Goal: Information Seeking & Learning: Check status

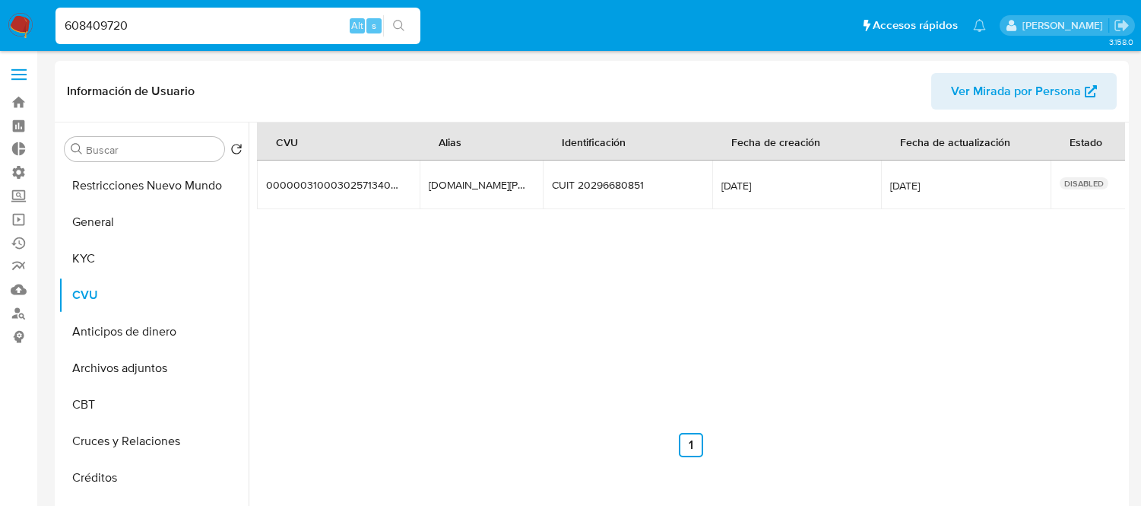
select select "10"
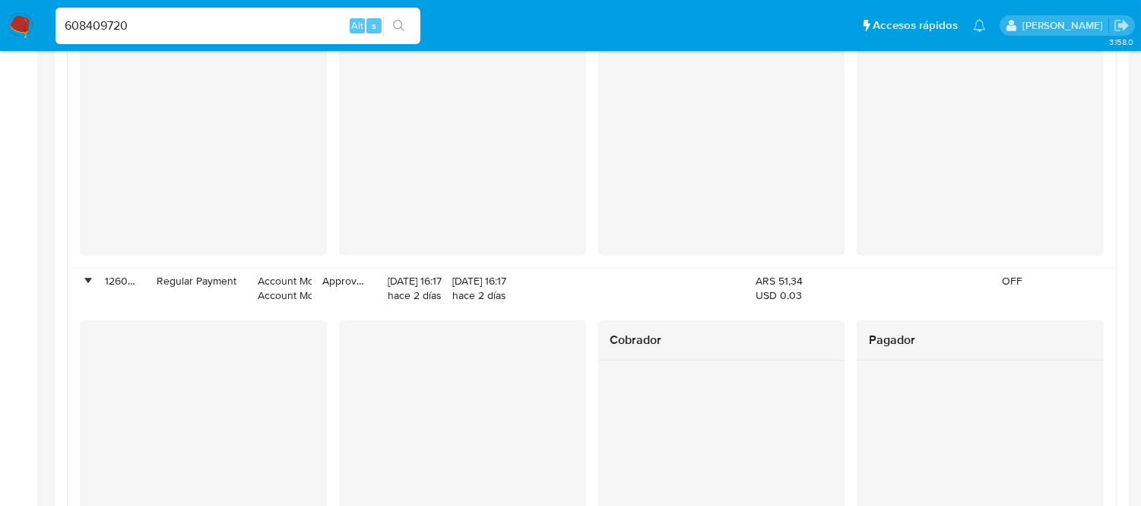
drag, startPoint x: 0, startPoint y: 0, endPoint x: 161, endPoint y: 21, distance: 162.6
click at [170, 21] on input "608409720" at bounding box center [237, 26] width 365 height 20
type input "1478652670"
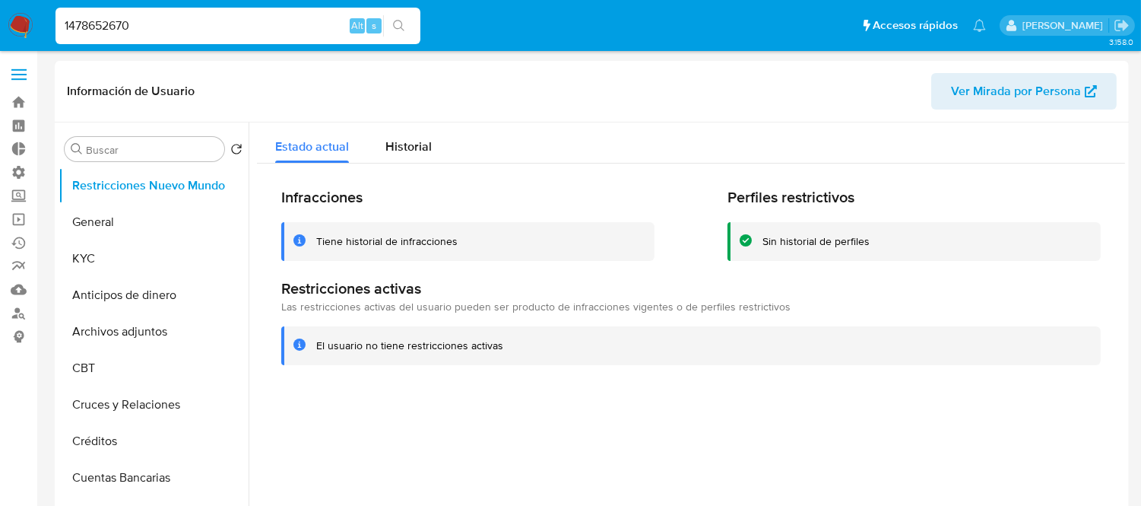
select select "10"
click at [407, 132] on div "Historial" at bounding box center [408, 142] width 46 height 40
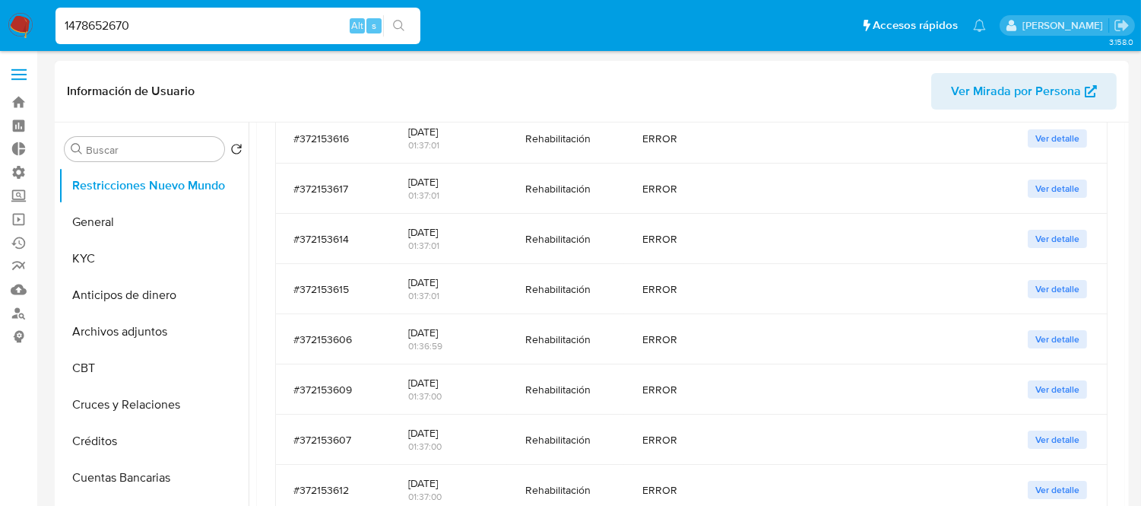
scroll to position [422, 0]
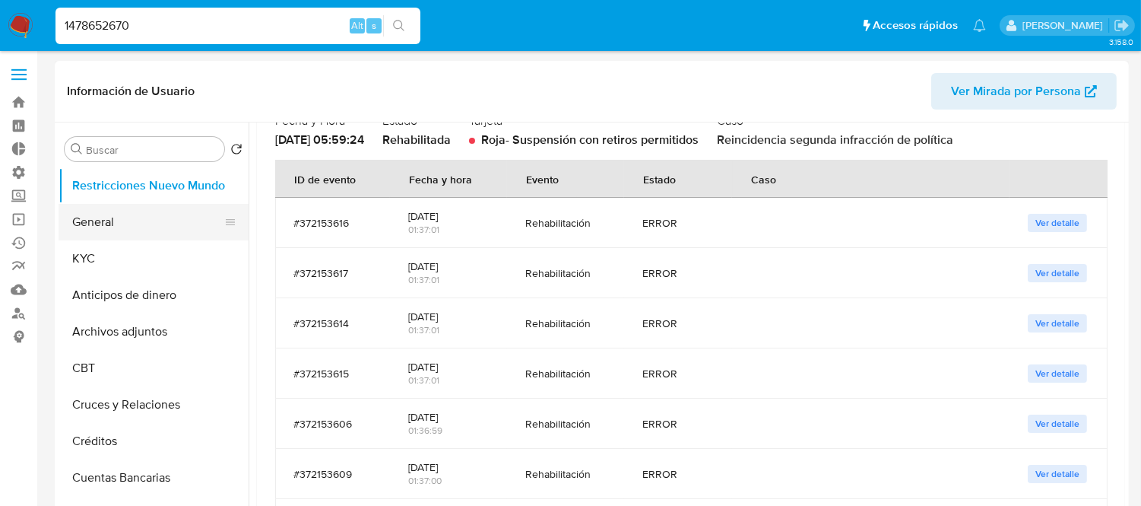
click at [135, 214] on button "General" at bounding box center [148, 222] width 178 height 36
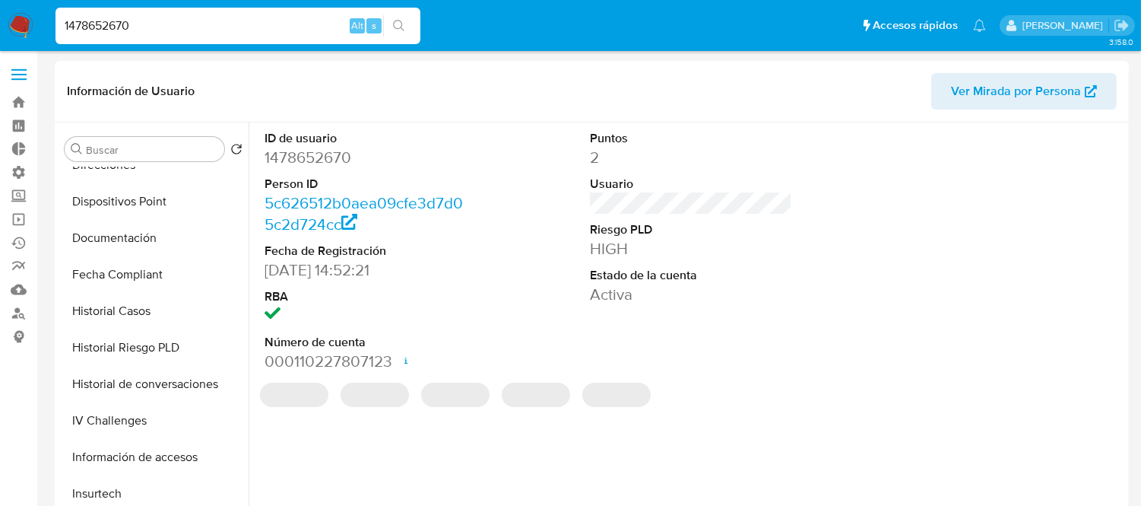
click at [138, 322] on button "Historial Casos" at bounding box center [154, 311] width 190 height 36
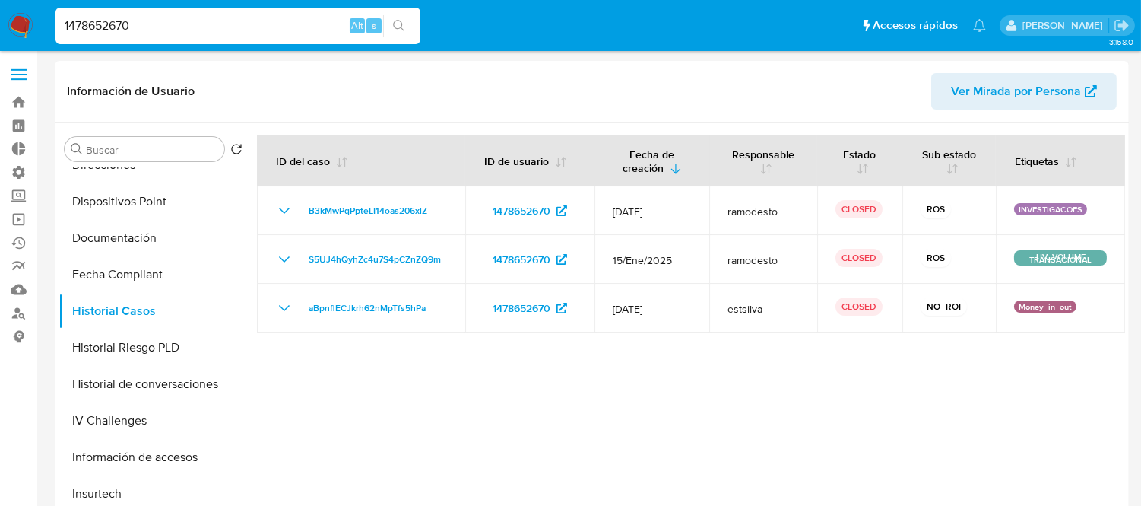
click at [172, 16] on input "1478652670" at bounding box center [237, 26] width 365 height 20
paste input "466641417"
type input "466641417"
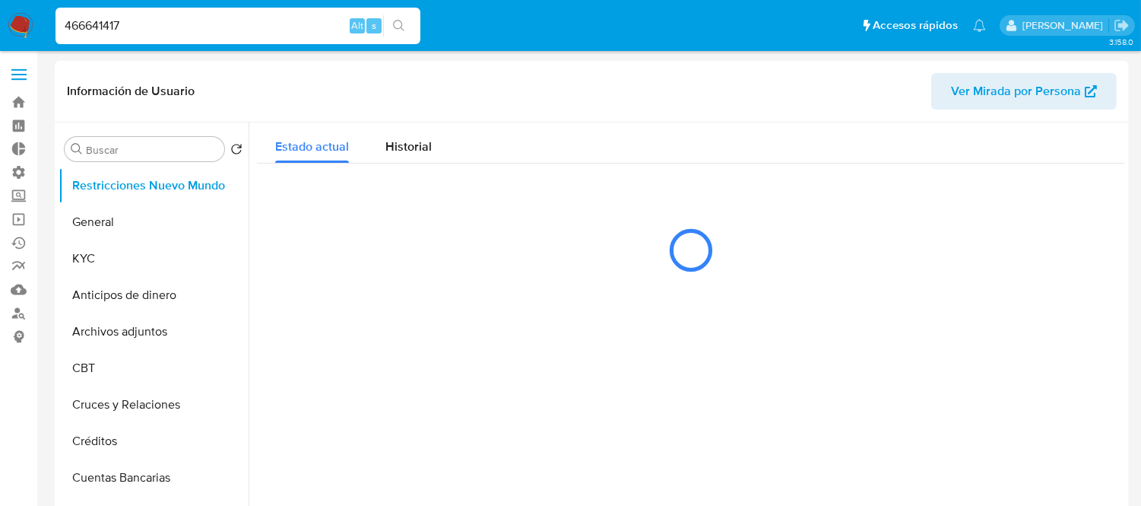
select select "10"
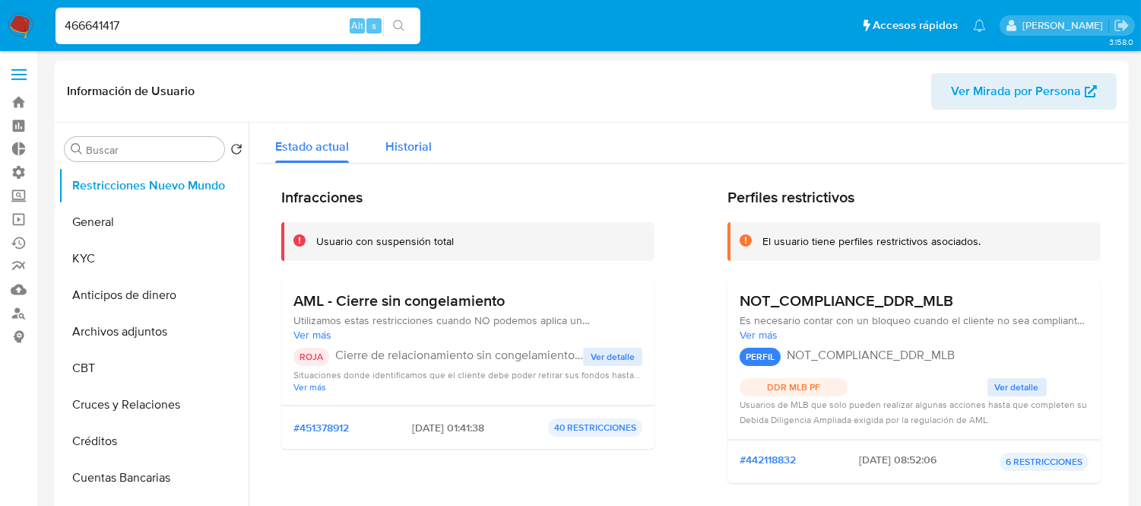
click at [429, 143] on span "Historial" at bounding box center [408, 146] width 46 height 17
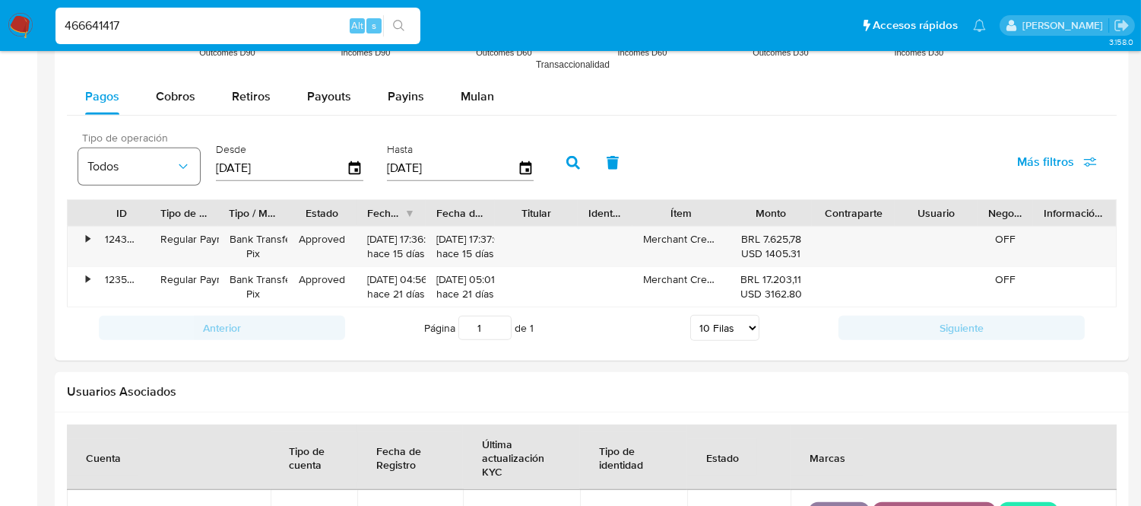
scroll to position [1351, 0]
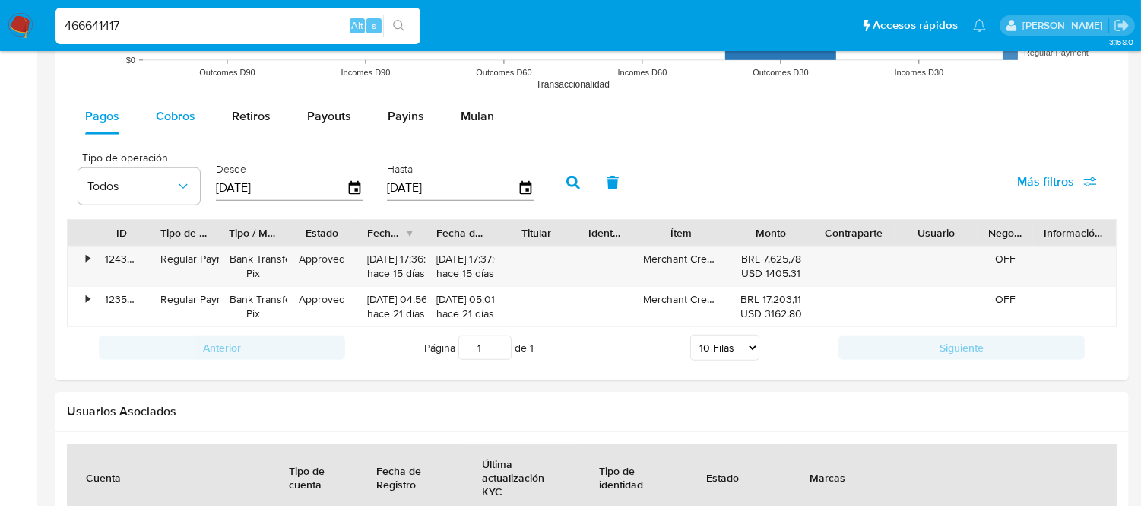
click at [178, 114] on span "Cobros" at bounding box center [176, 115] width 40 height 17
select select "10"
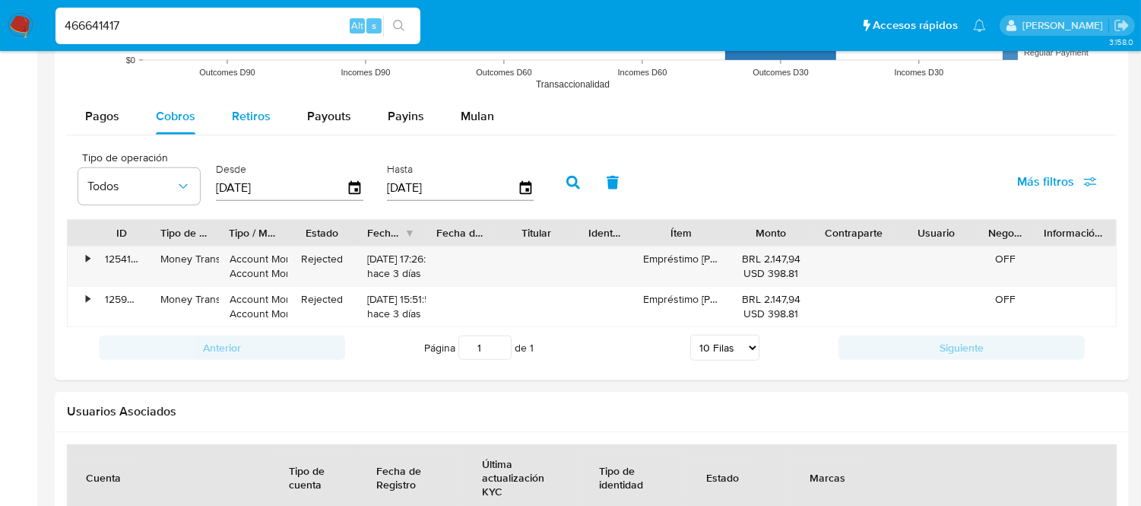
click at [247, 108] on span "Retiros" at bounding box center [251, 115] width 39 height 17
select select "10"
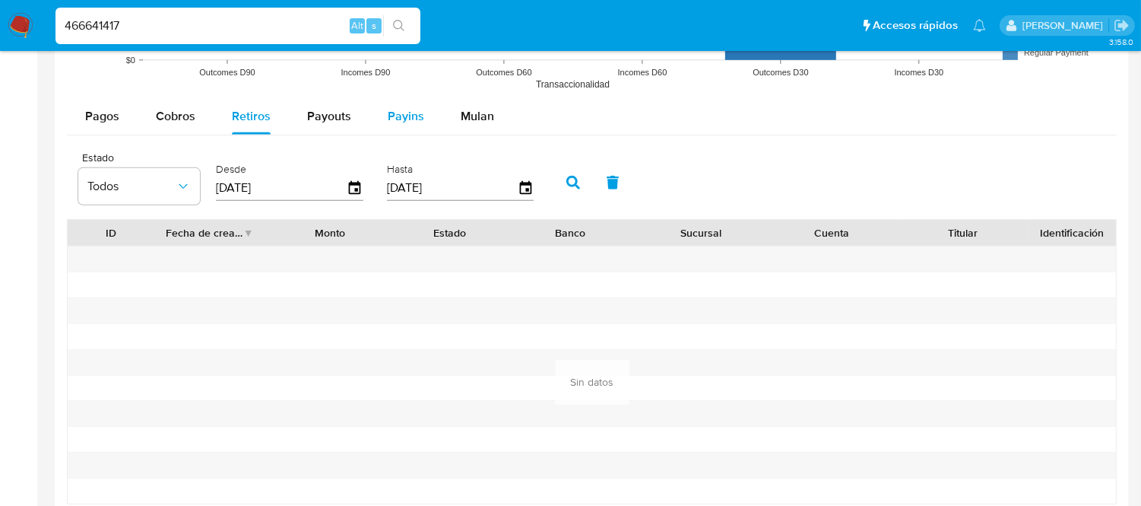
click at [388, 111] on span "Payins" at bounding box center [406, 115] width 36 height 17
select select "10"
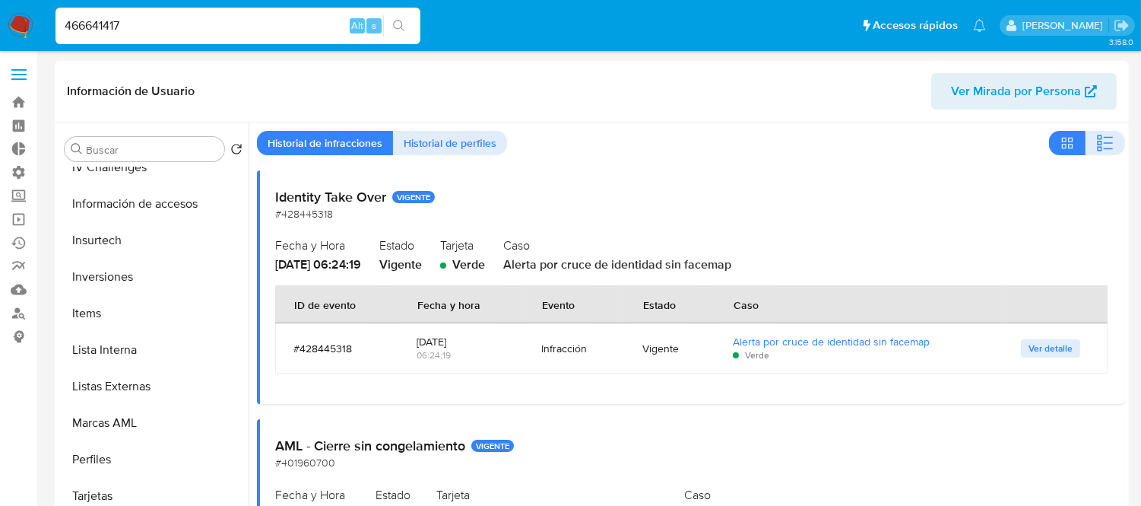
scroll to position [0, 0]
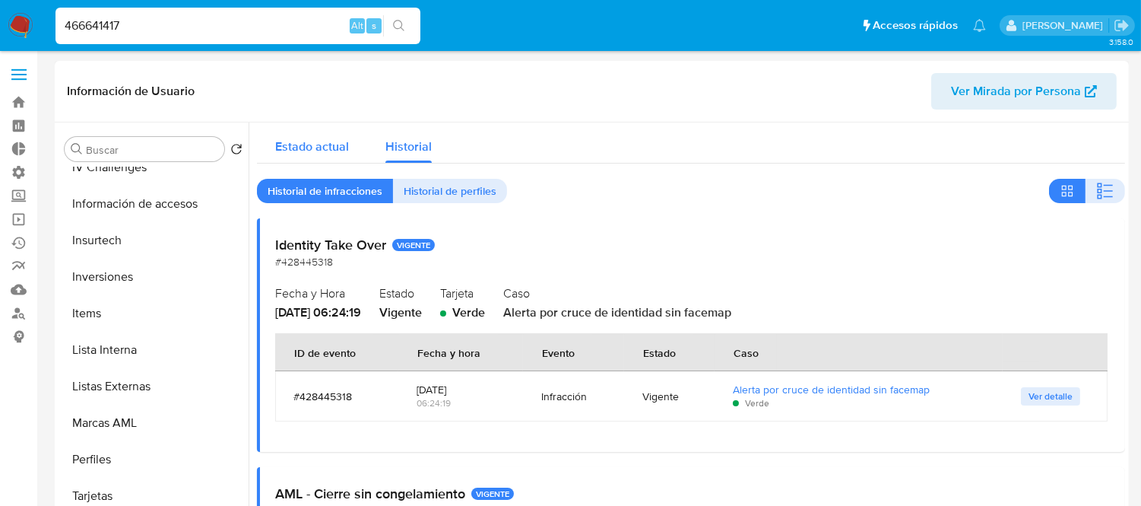
click at [275, 147] on span "Estado actual" at bounding box center [312, 146] width 74 height 17
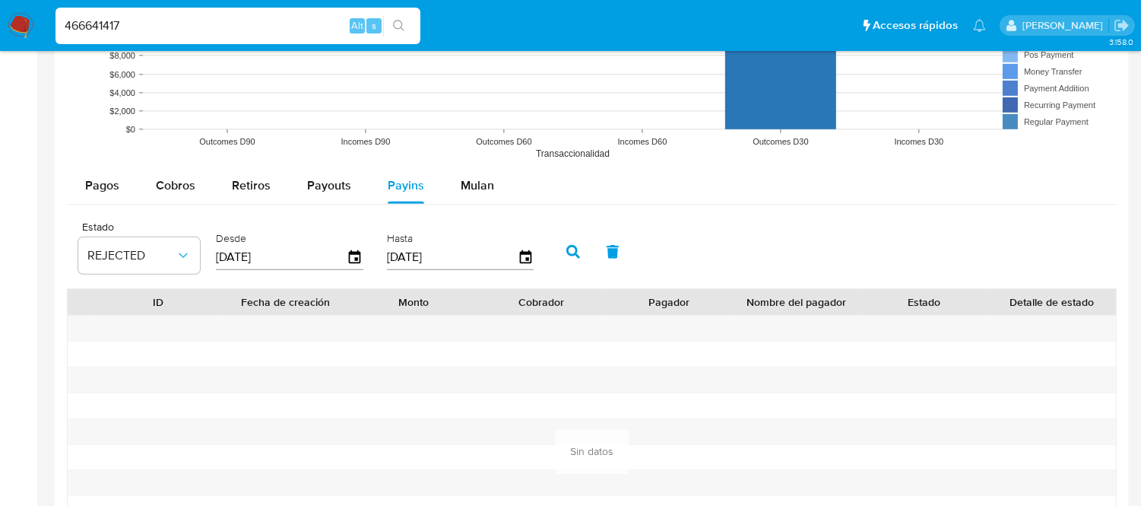
scroll to position [1266, 0]
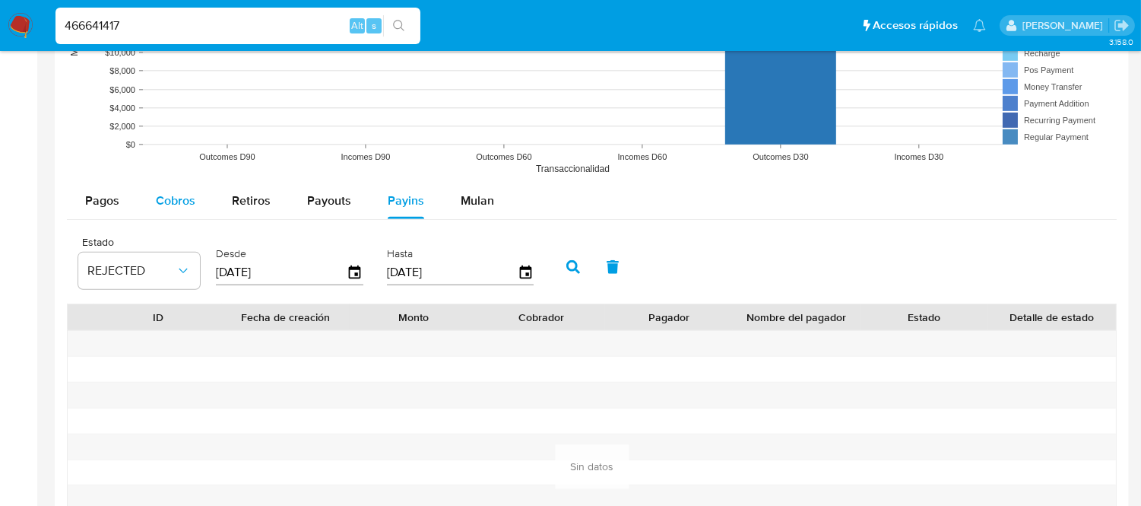
click at [156, 208] on span "Cobros" at bounding box center [176, 200] width 40 height 17
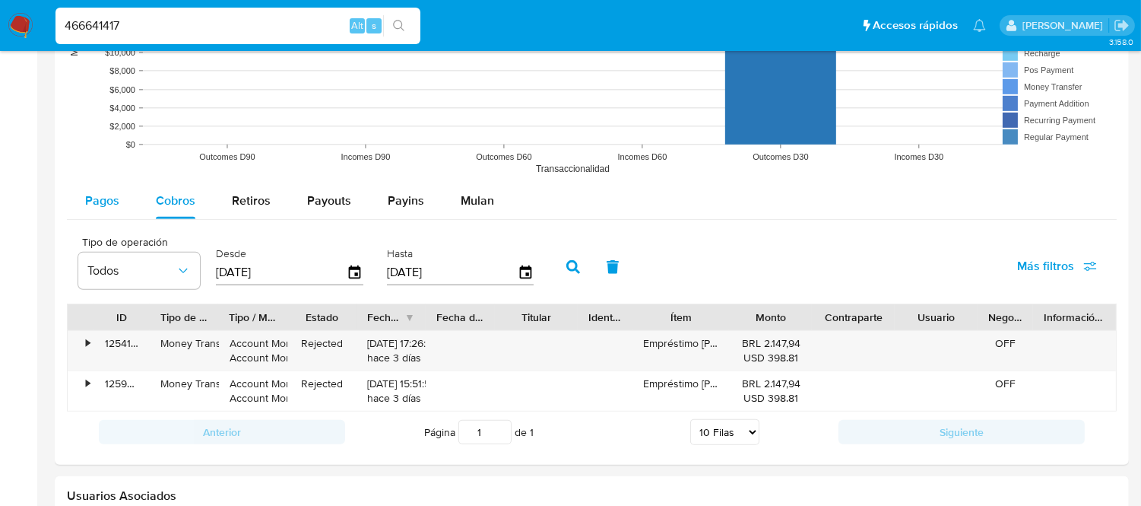
click at [109, 207] on span "Pagos" at bounding box center [102, 200] width 34 height 17
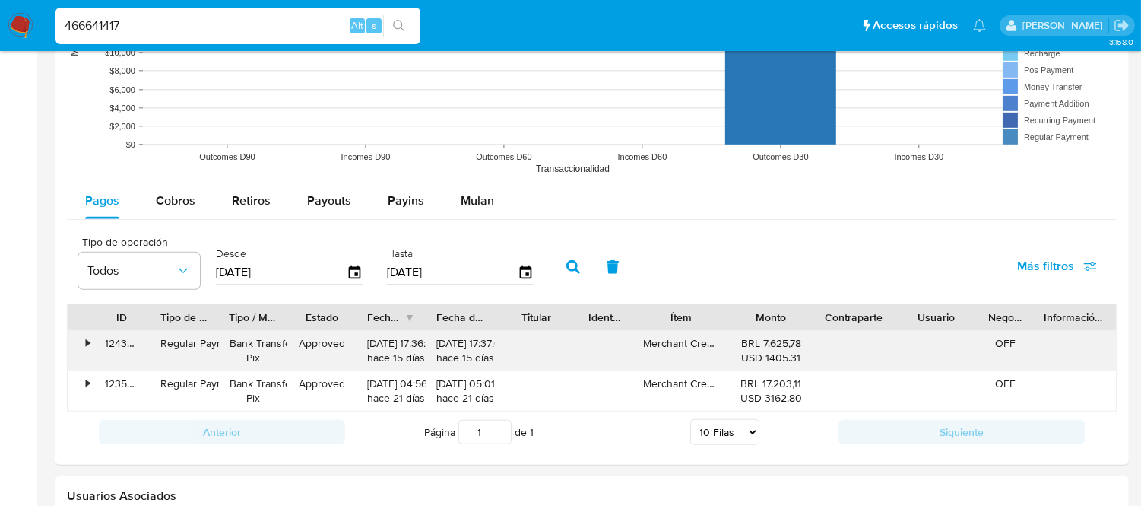
click at [84, 341] on div "•" at bounding box center [81, 351] width 27 height 40
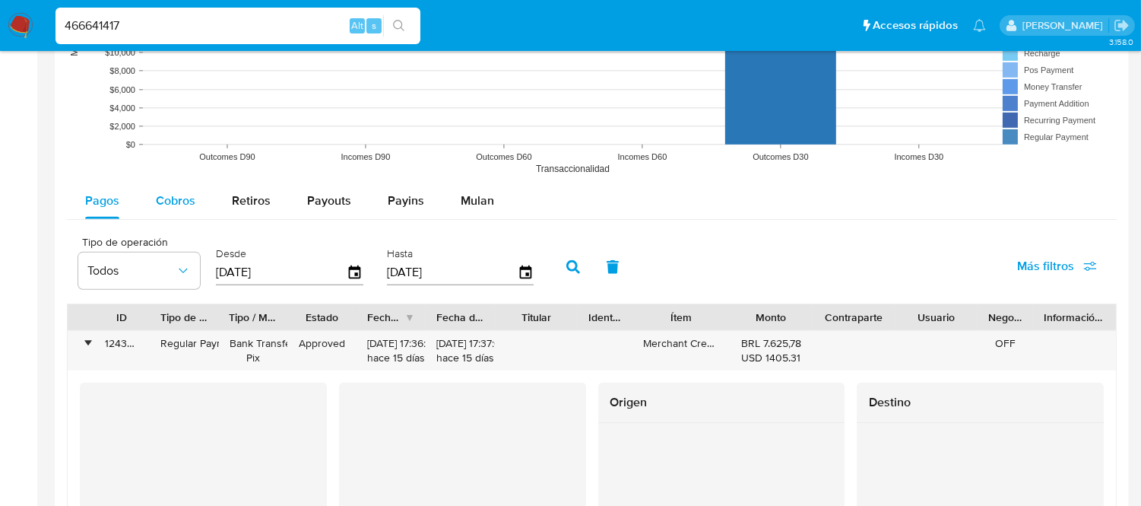
click at [192, 203] on span "Cobros" at bounding box center [176, 200] width 40 height 17
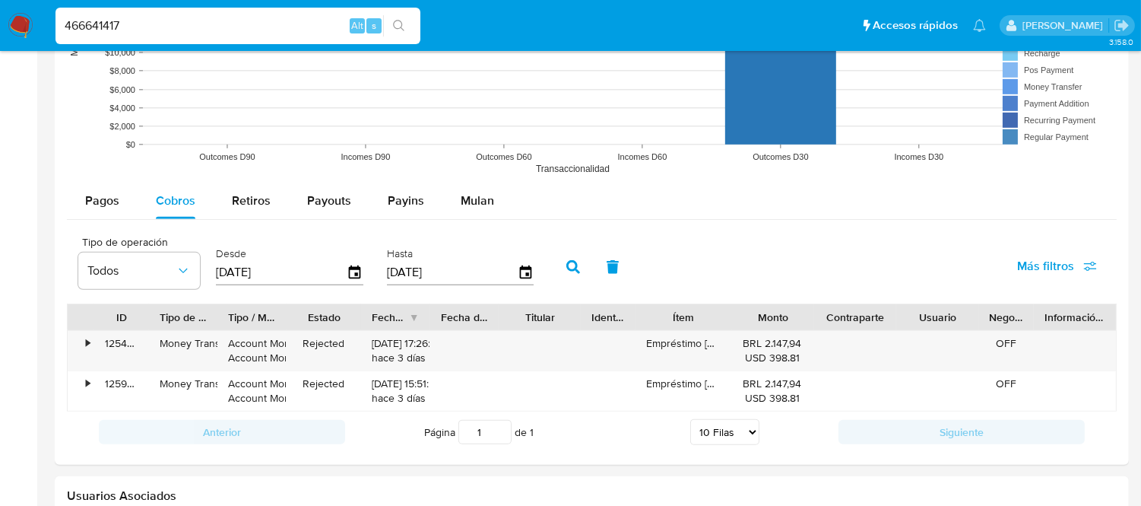
drag, startPoint x: 363, startPoint y: 312, endPoint x: 401, endPoint y: 318, distance: 38.4
click at [401, 318] on div "ID Tipo de operación Tipo / Método Estado Fecha de creación Fecha de aprobación…" at bounding box center [592, 317] width 1048 height 26
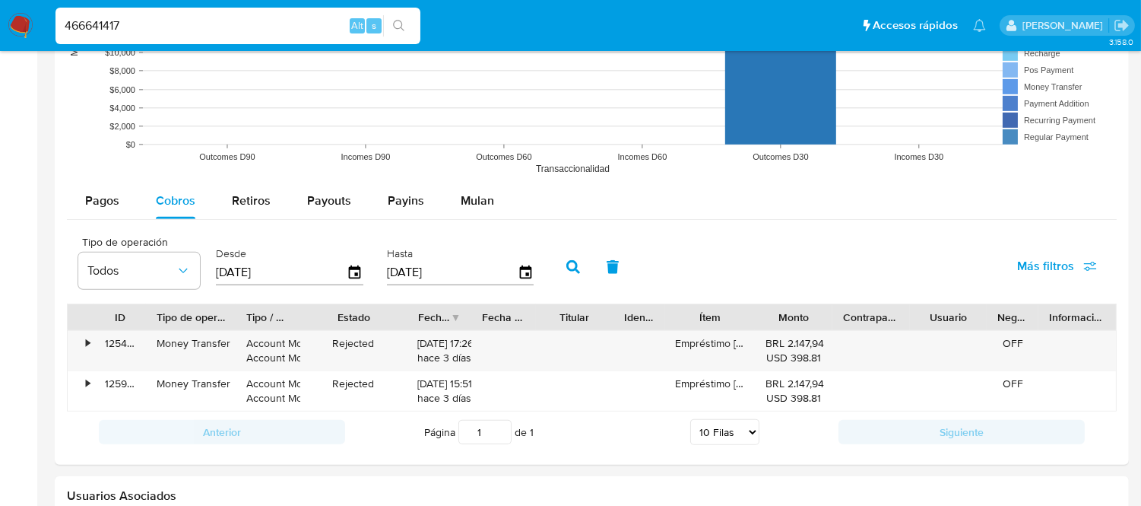
drag, startPoint x: 222, startPoint y: 310, endPoint x: 252, endPoint y: 316, distance: 30.3
click at [249, 316] on div at bounding box center [235, 317] width 27 height 26
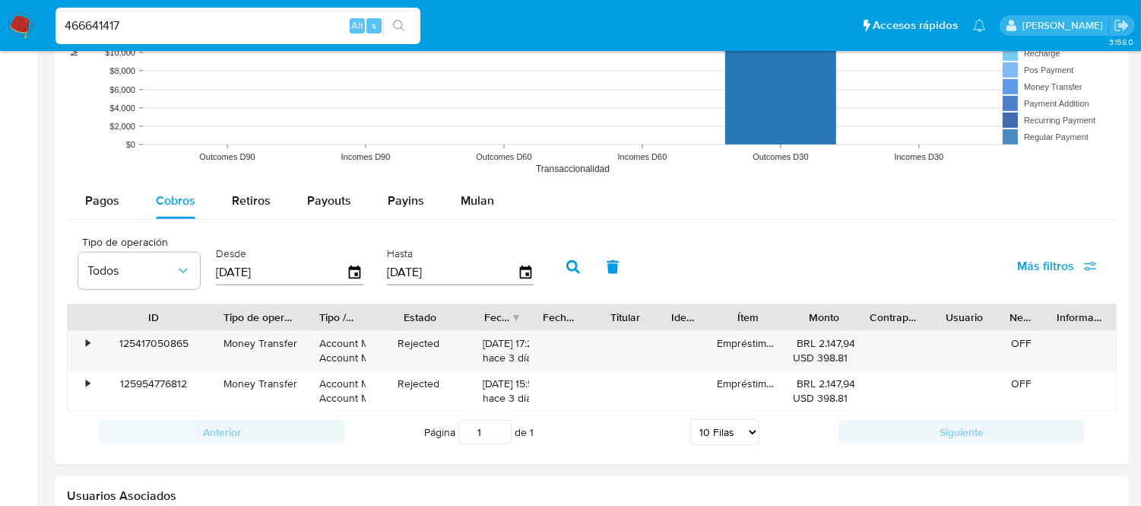
drag, startPoint x: 154, startPoint y: 318, endPoint x: 233, endPoint y: 318, distance: 79.8
click at [227, 318] on div at bounding box center [212, 317] width 27 height 26
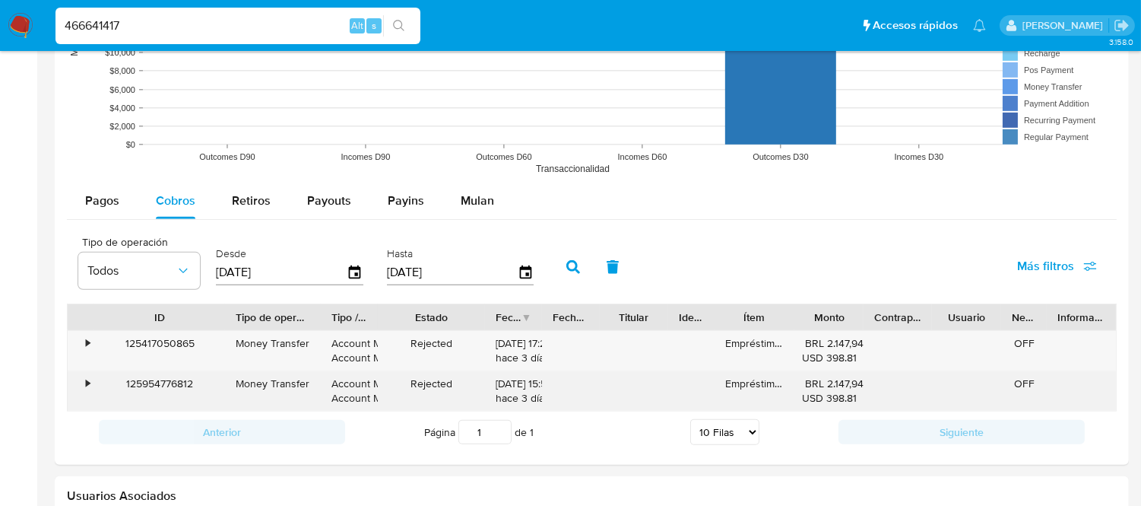
click at [128, 386] on div "125954776812" at bounding box center [159, 391] width 131 height 40
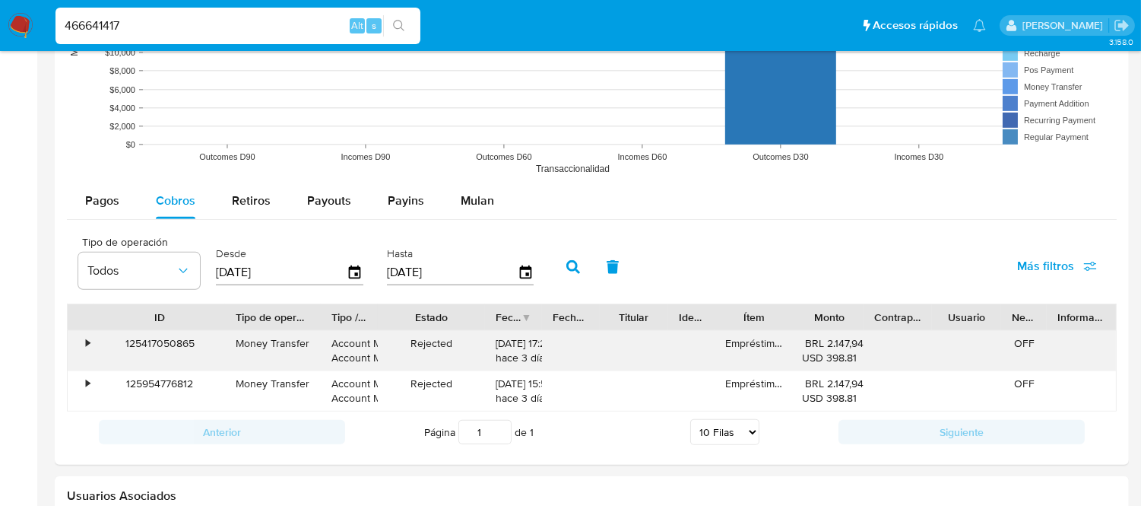
click at [147, 350] on div "125417050865" at bounding box center [159, 351] width 131 height 40
click at [84, 347] on div "•" at bounding box center [81, 351] width 27 height 40
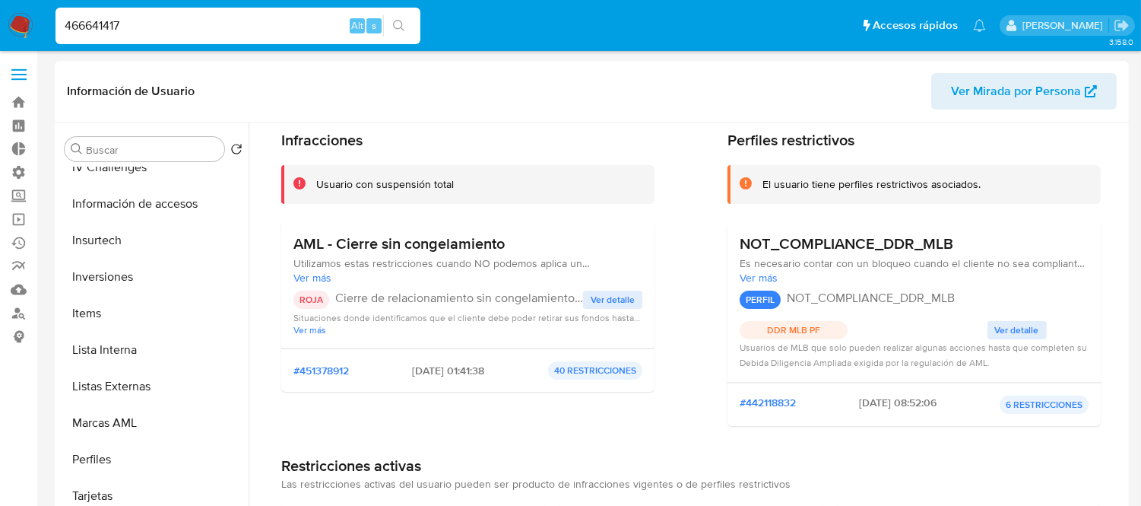
scroll to position [0, 0]
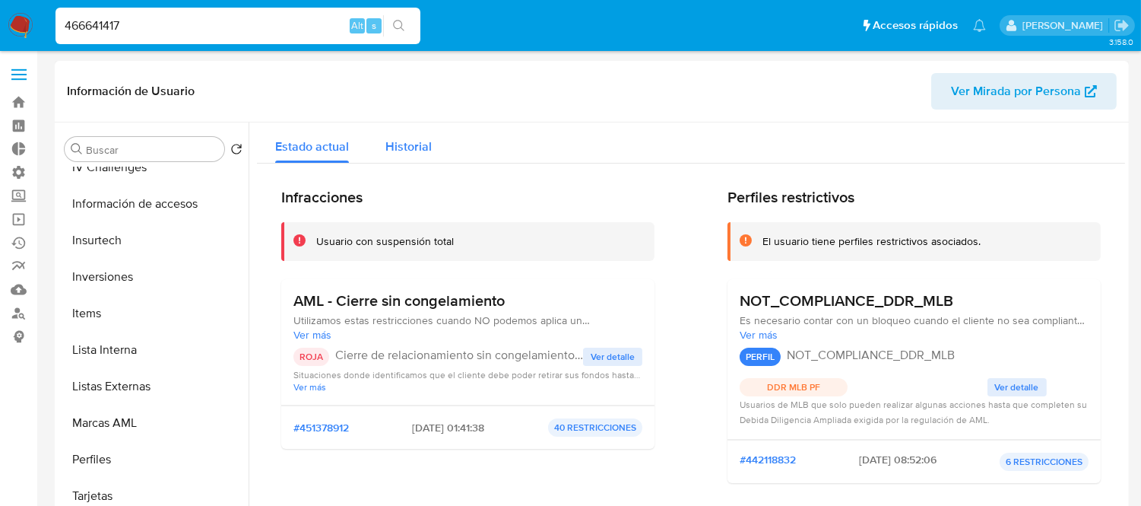
click at [394, 150] on span "Historial" at bounding box center [408, 146] width 46 height 17
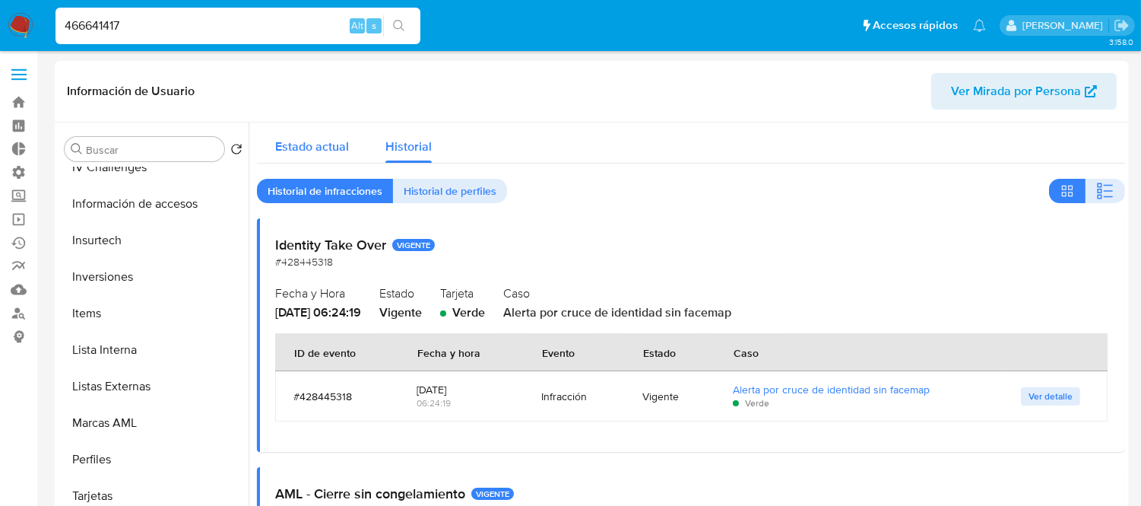
click at [336, 132] on div "Estado actual" at bounding box center [312, 142] width 74 height 40
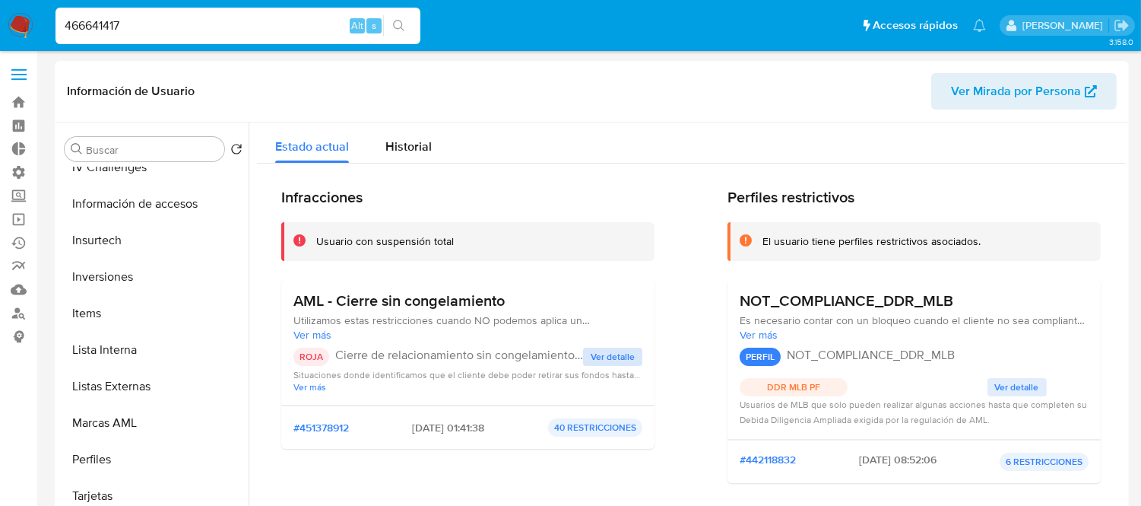
click at [591, 360] on span "Ver detalle" at bounding box center [613, 356] width 44 height 15
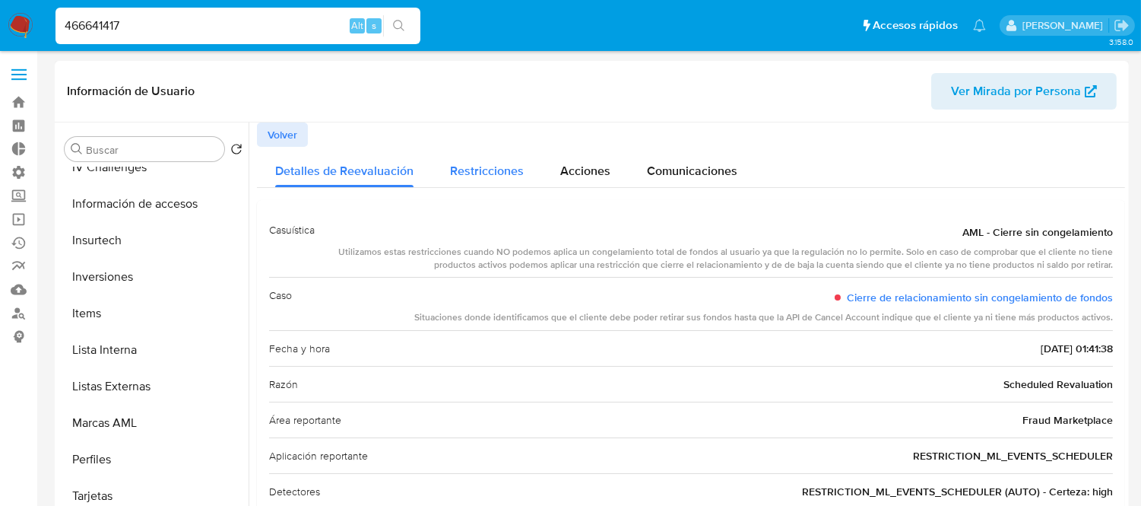
click at [457, 178] on span "Restricciones" at bounding box center [487, 170] width 74 height 17
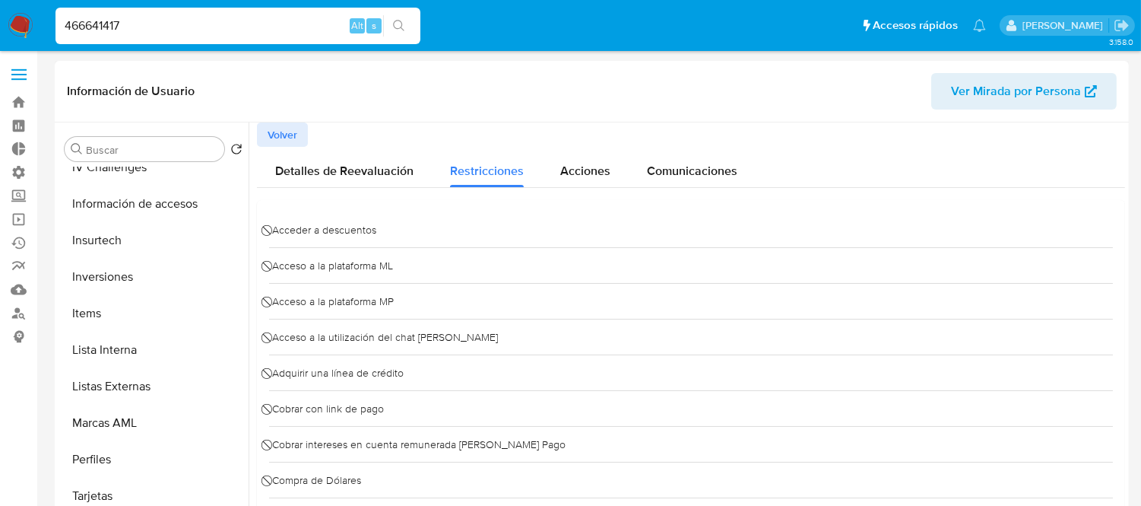
click at [388, 145] on div "Volver" at bounding box center [691, 134] width 868 height 24
click at [381, 175] on span "Detalles de Reevaluación" at bounding box center [344, 170] width 138 height 17
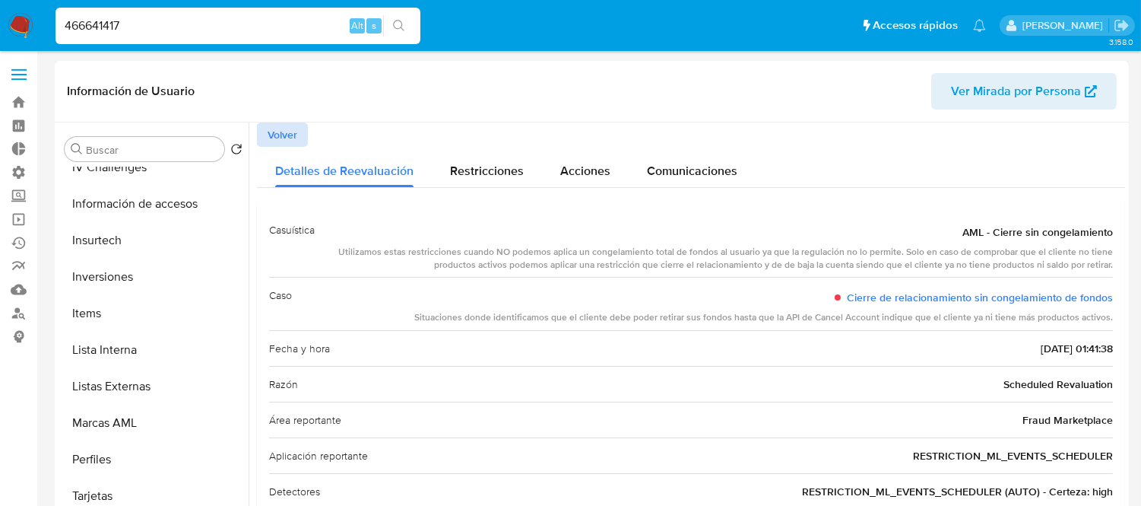
click at [264, 125] on button "Volver" at bounding box center [282, 134] width 51 height 24
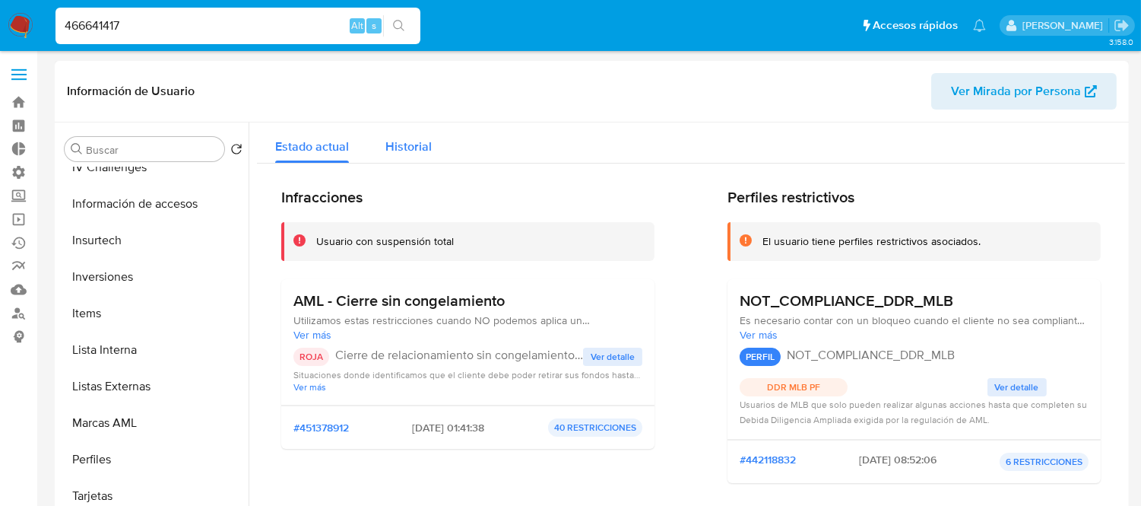
click at [414, 142] on span "Historial" at bounding box center [408, 146] width 46 height 17
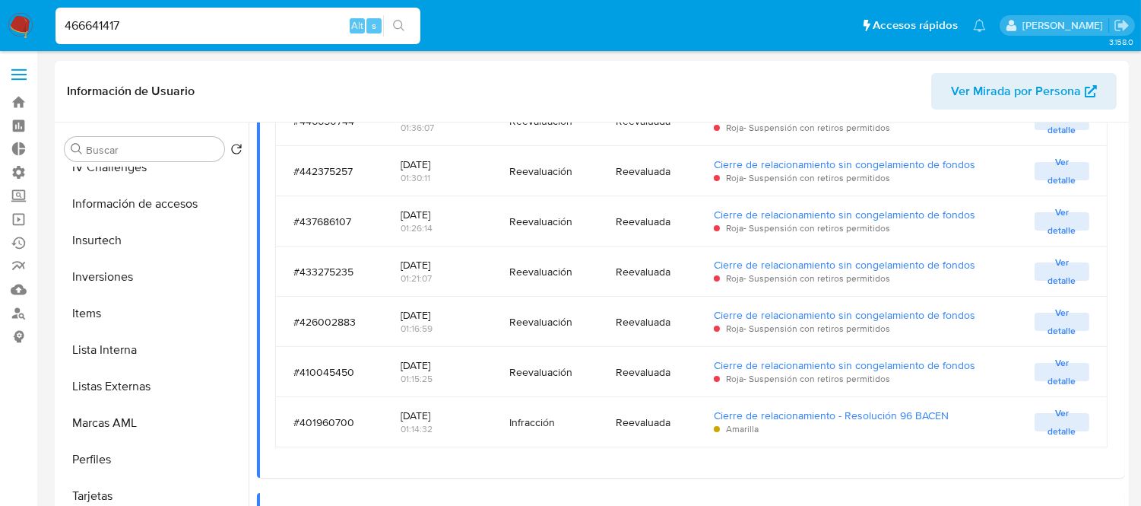
scroll to position [591, 0]
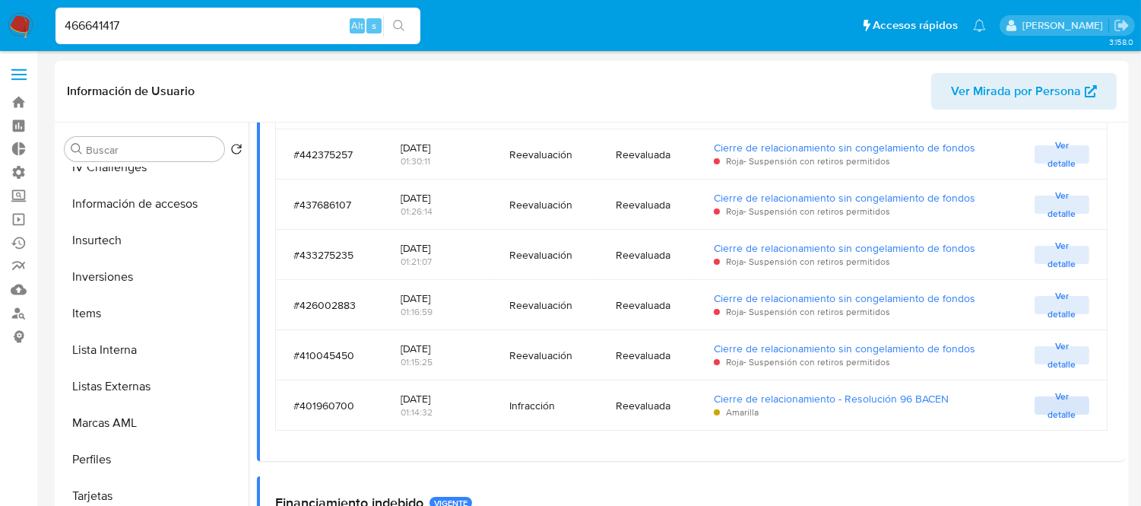
click at [1042, 410] on span "Ver detalle" at bounding box center [1062, 405] width 40 height 15
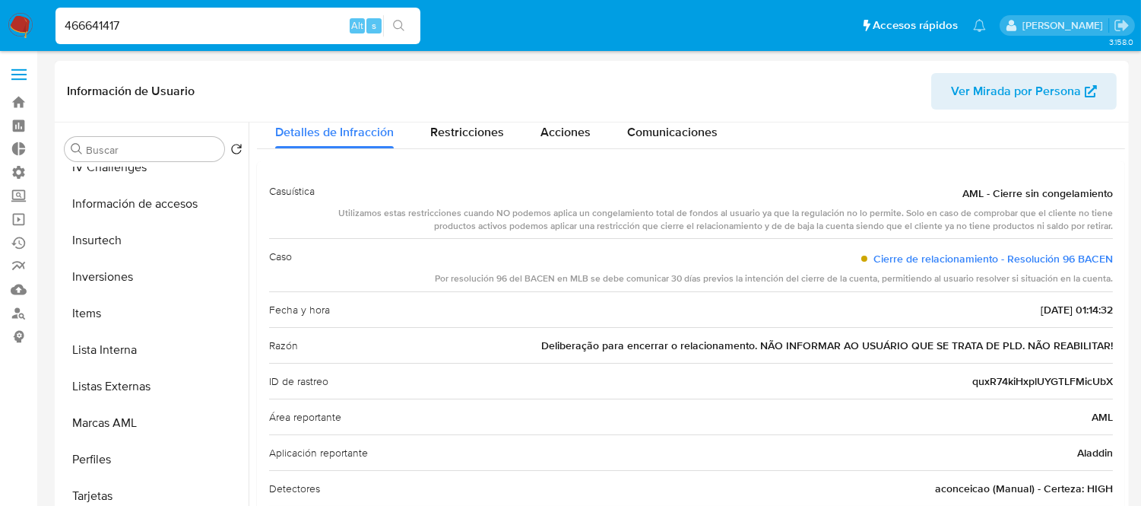
scroll to position [0, 0]
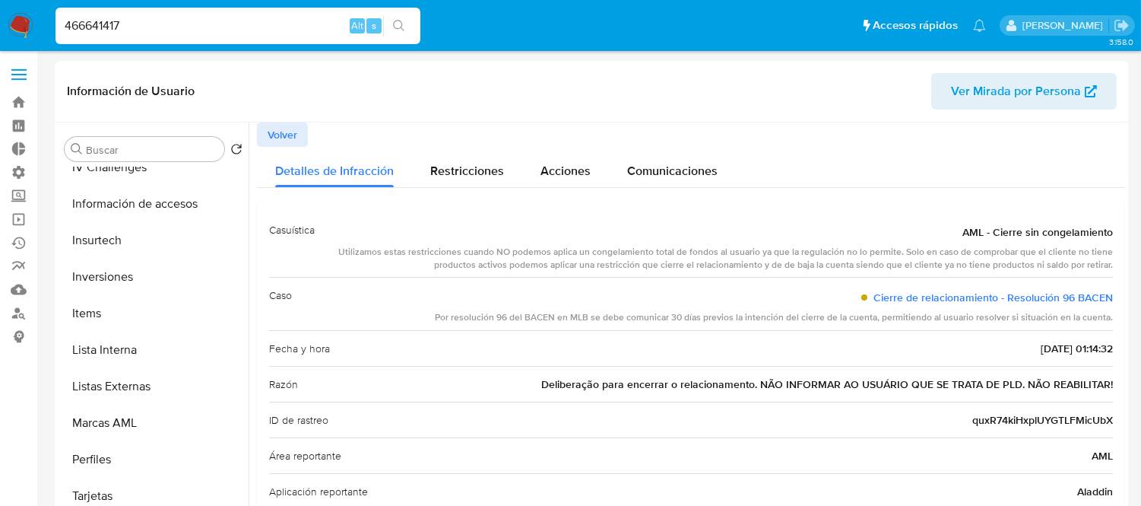
click at [277, 131] on span "Volver" at bounding box center [283, 134] width 30 height 21
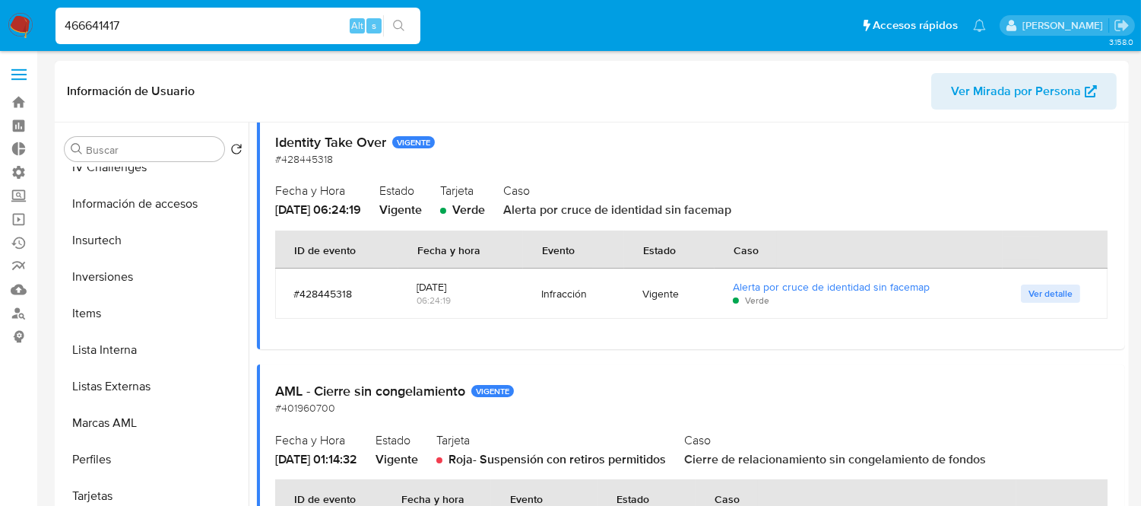
scroll to position [253, 0]
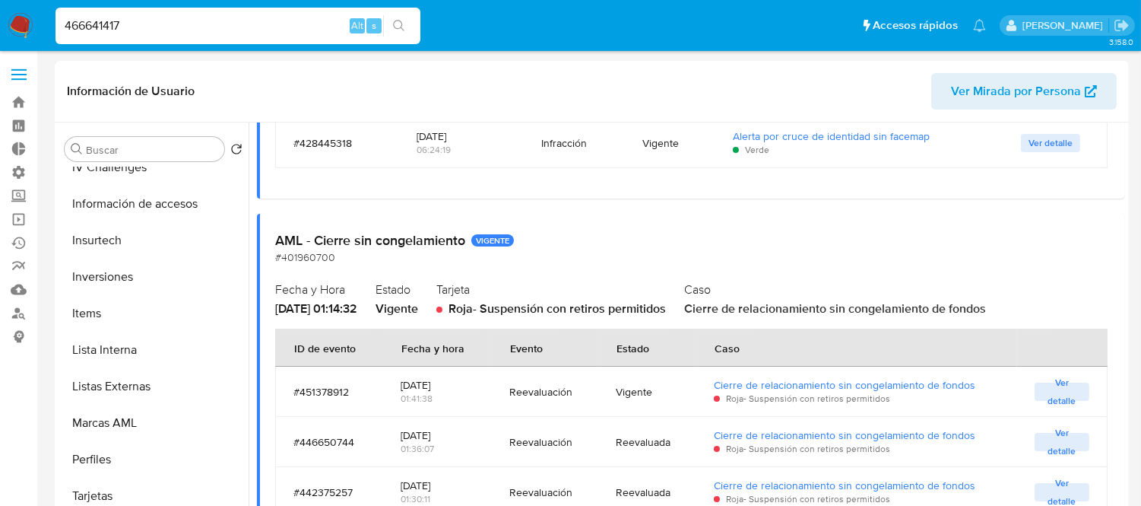
click at [148, 19] on input "466641417" at bounding box center [237, 26] width 365 height 20
paste input "128005208"
type input "128005208"
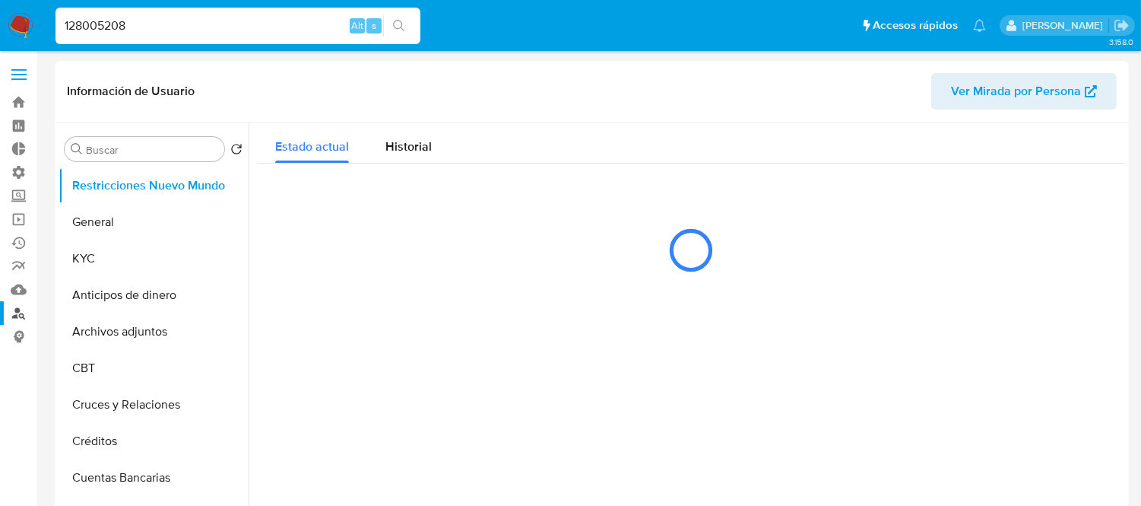
select select "10"
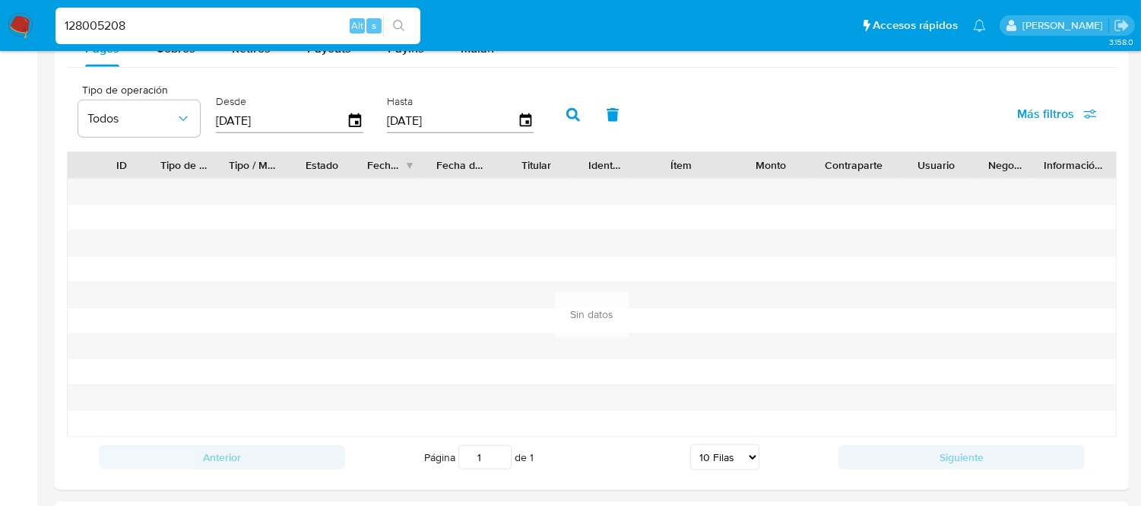
scroll to position [1351, 0]
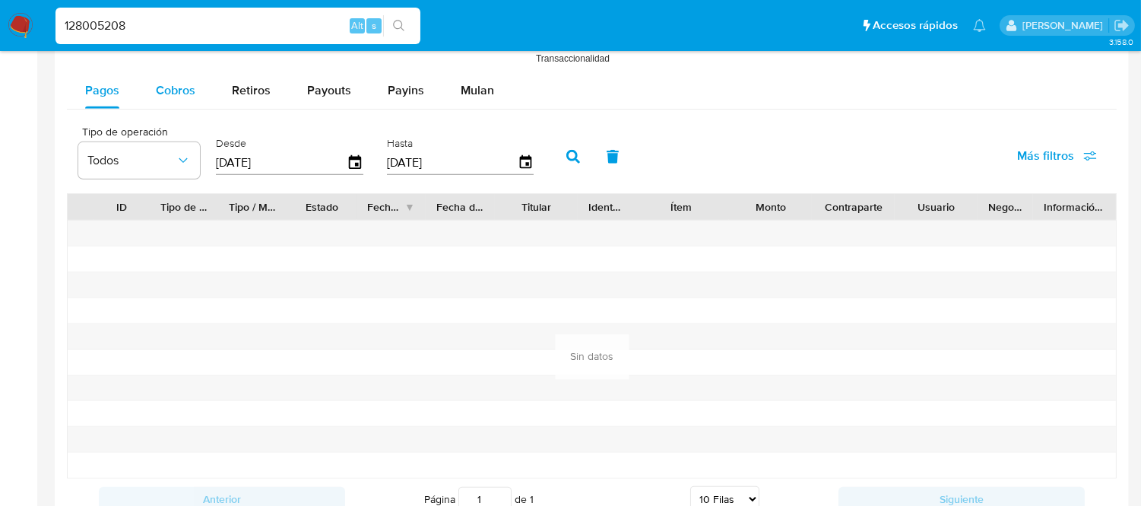
click at [162, 86] on span "Cobros" at bounding box center [176, 89] width 40 height 17
select select "10"
click at [506, 170] on input "[DATE]" at bounding box center [452, 163] width 131 height 24
click at [517, 165] on icon "button" at bounding box center [525, 162] width 27 height 27
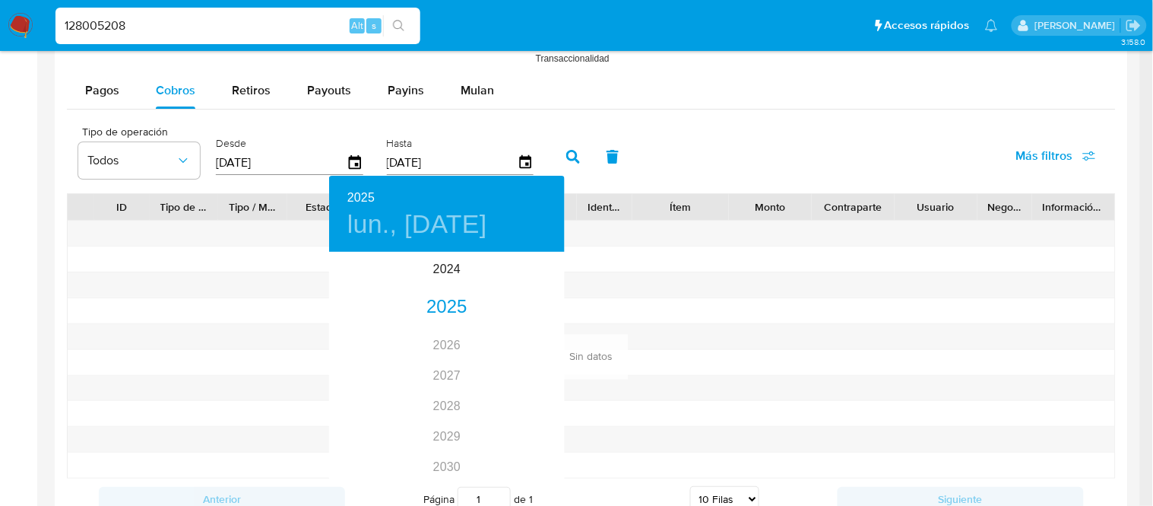
click at [282, 148] on div at bounding box center [576, 253] width 1153 height 506
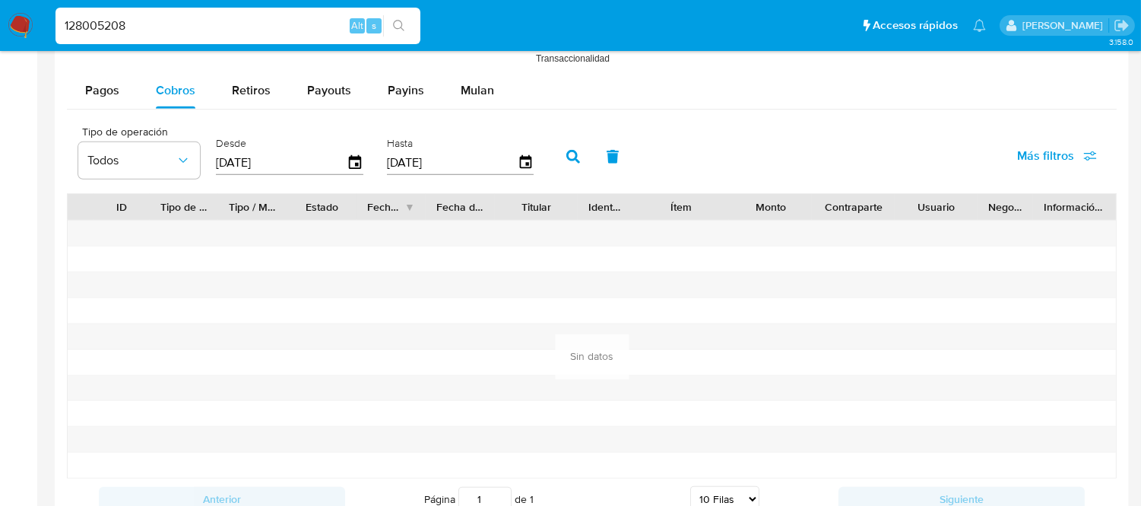
click at [341, 163] on input "[DATE]" at bounding box center [281, 163] width 131 height 24
click at [359, 162] on icon "button" at bounding box center [355, 162] width 27 height 27
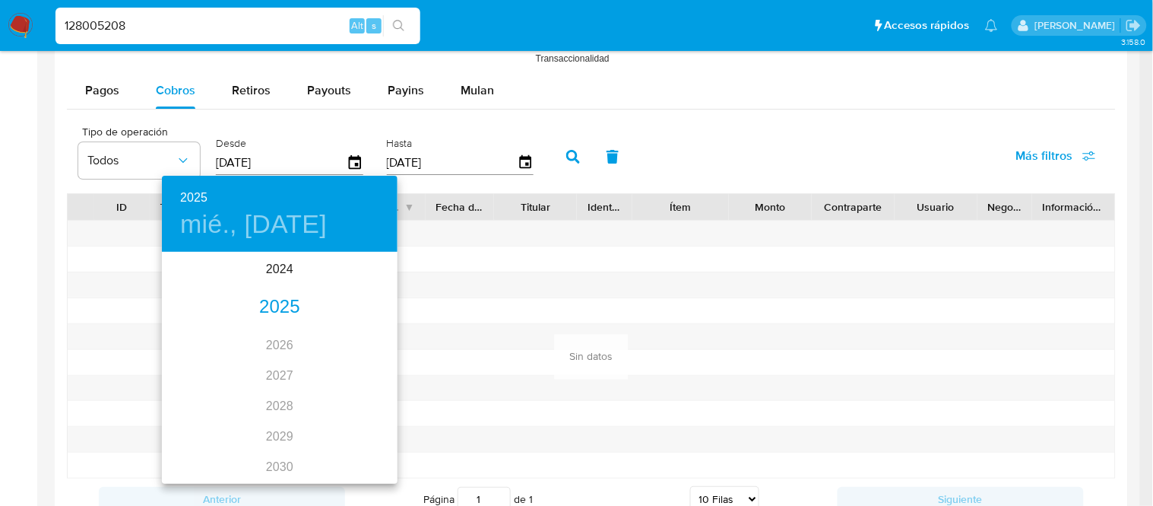
click at [177, 224] on div "2025 mié., [DATE]" at bounding box center [280, 214] width 236 height 76
click at [195, 223] on h4 "mié., [DATE]" at bounding box center [253, 224] width 147 height 32
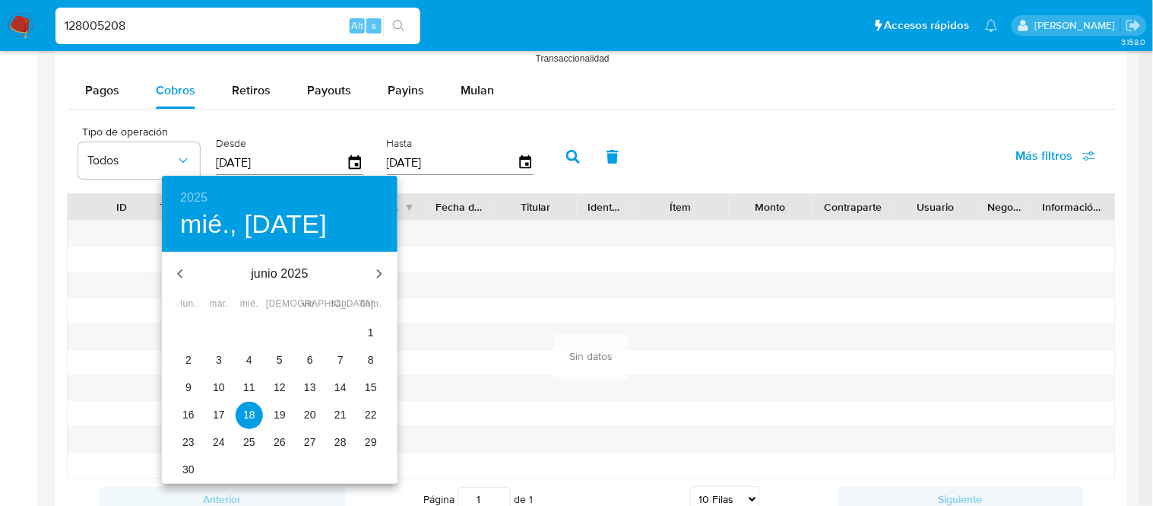
click at [185, 271] on icon "button" at bounding box center [180, 274] width 18 height 18
drag, startPoint x: 185, startPoint y: 271, endPoint x: 192, endPoint y: 278, distance: 9.7
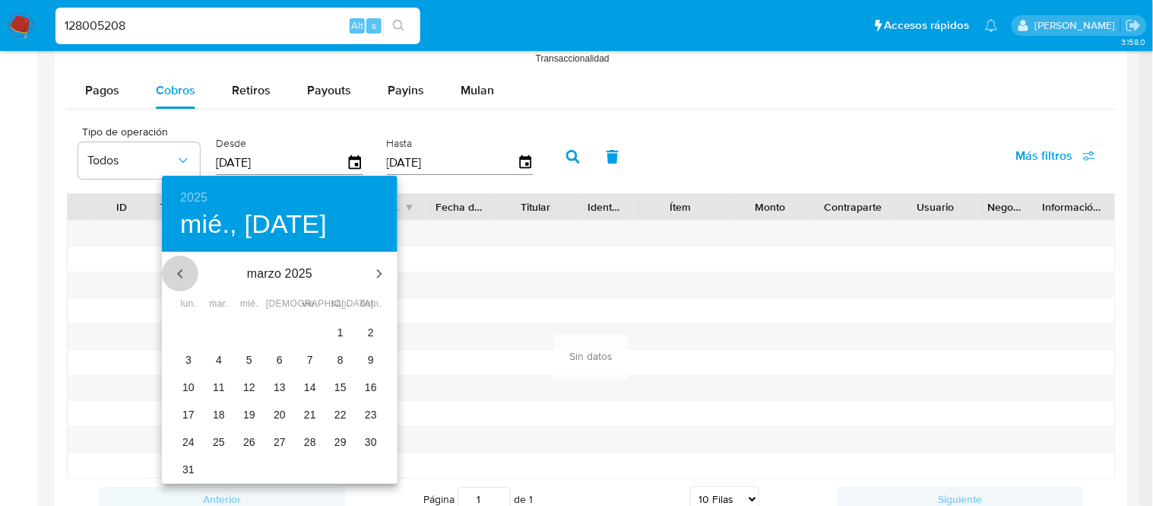
click at [192, 278] on button "button" at bounding box center [180, 273] width 36 height 36
click at [249, 328] on p "1" at bounding box center [249, 332] width 6 height 15
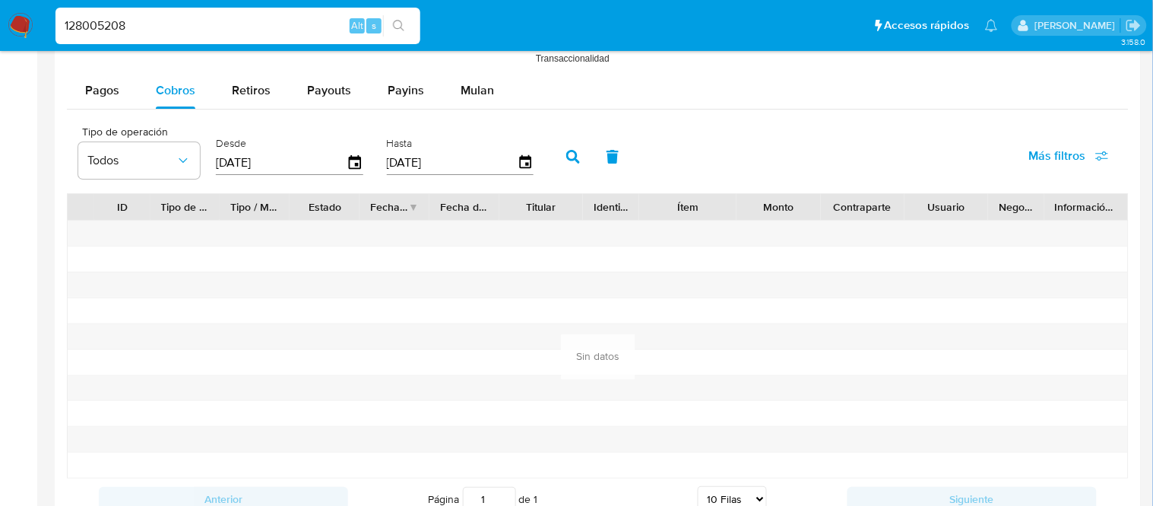
type input "[DATE]"
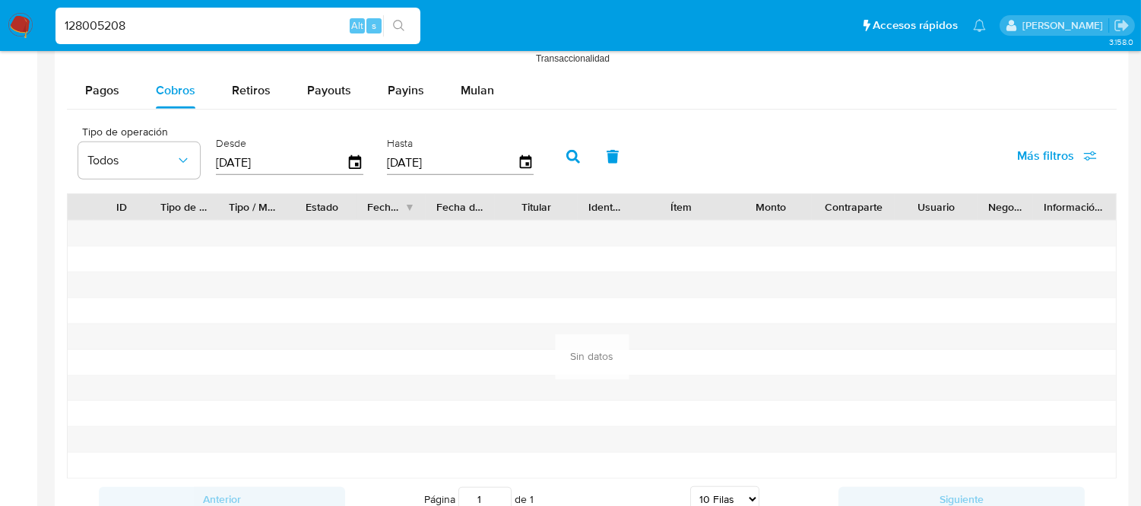
click at [453, 163] on input "[DATE]" at bounding box center [452, 163] width 131 height 24
click at [566, 163] on icon "button" at bounding box center [573, 157] width 14 height 14
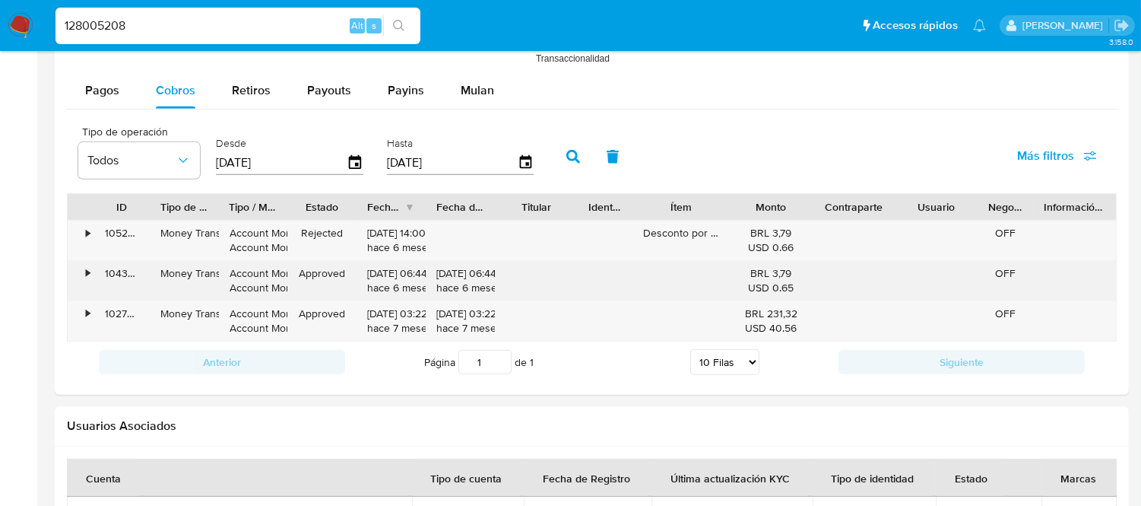
click at [89, 271] on div "•" at bounding box center [88, 273] width 4 height 14
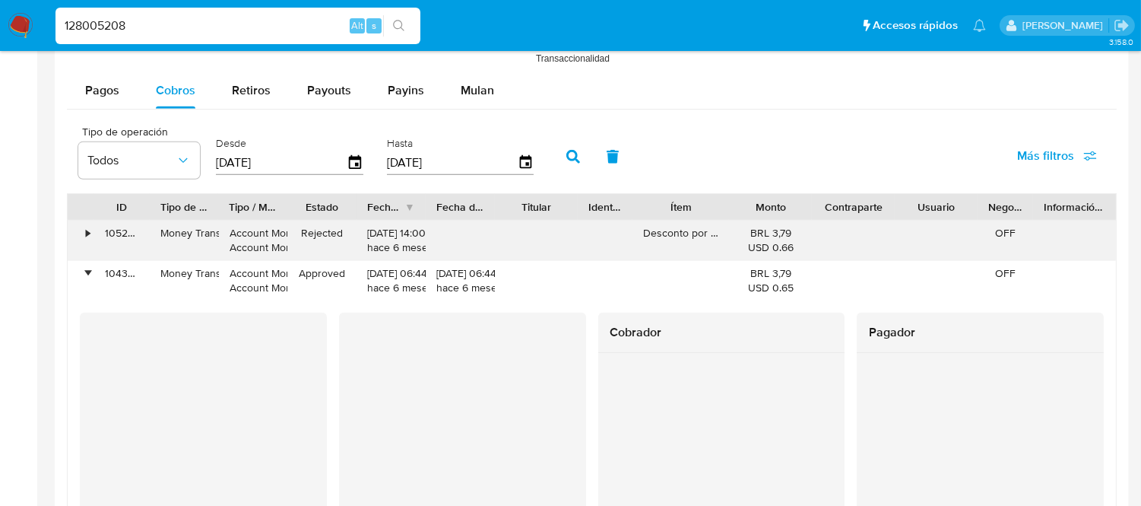
click at [90, 233] on div "•" at bounding box center [81, 240] width 27 height 40
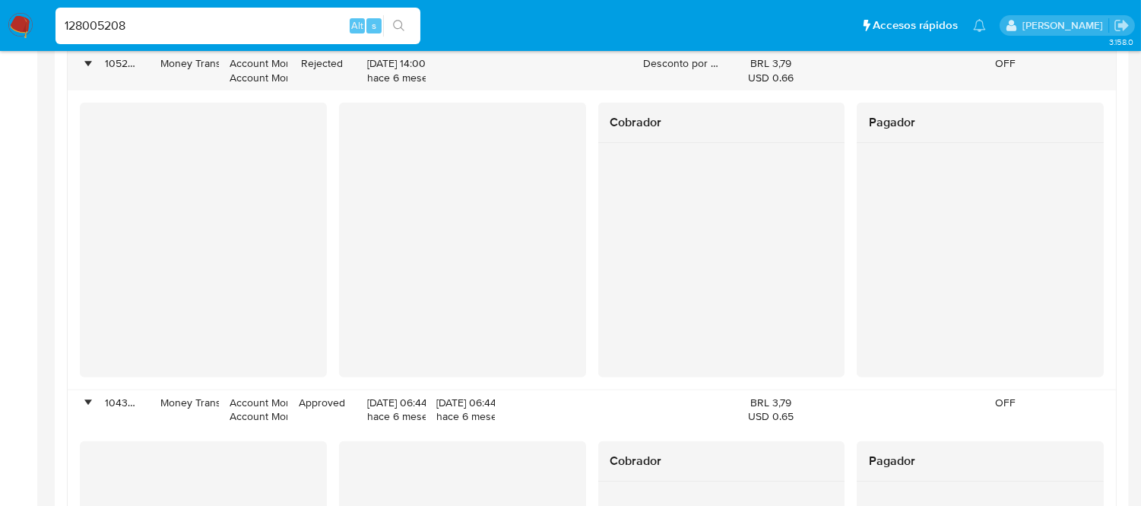
scroll to position [1689, 0]
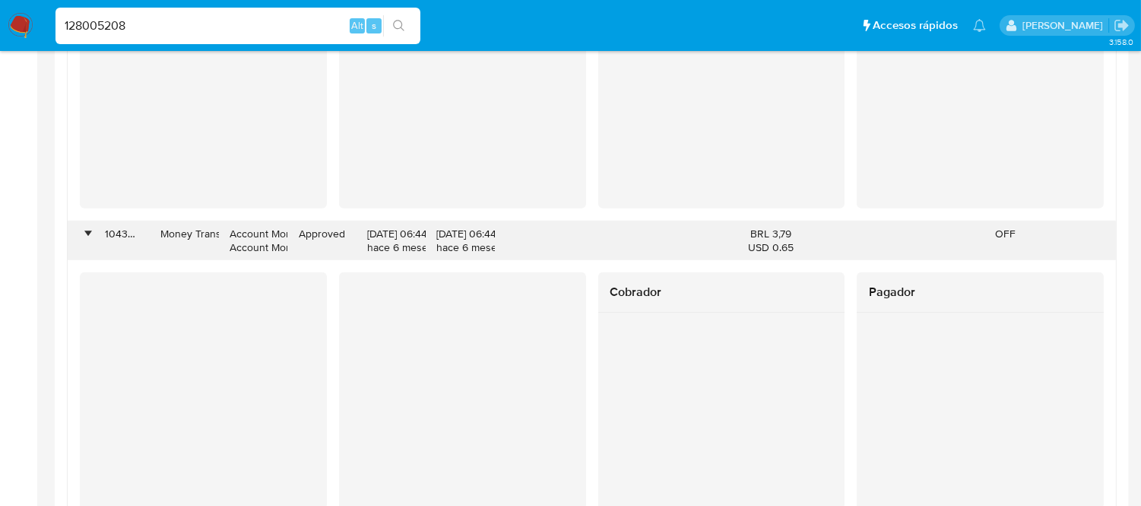
click at [86, 237] on div "•" at bounding box center [88, 234] width 4 height 14
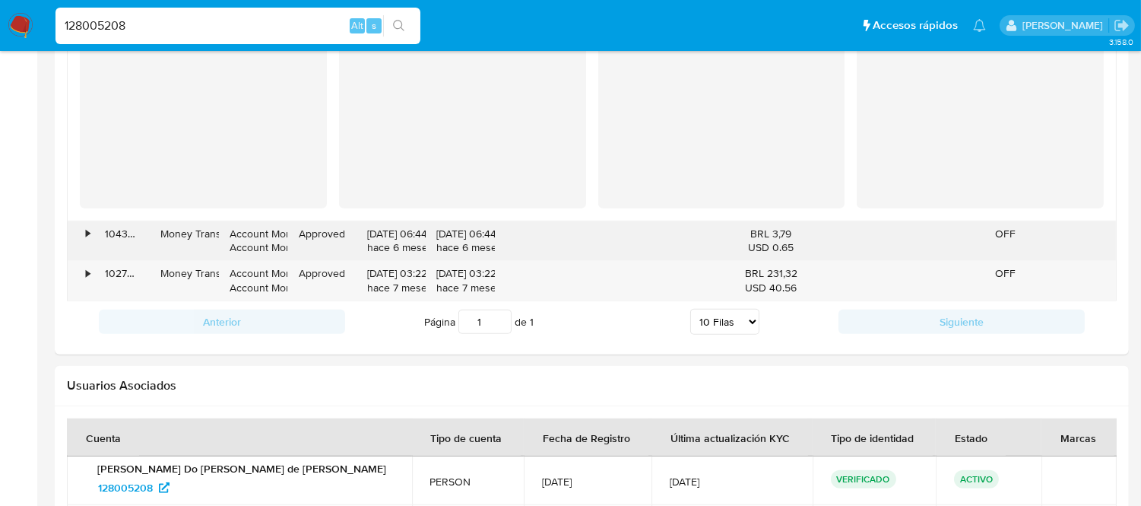
click at [86, 237] on div "•" at bounding box center [88, 234] width 4 height 14
